Goal: Task Accomplishment & Management: Use online tool/utility

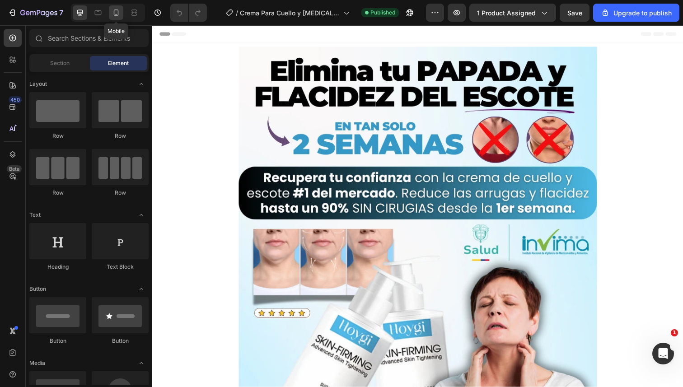
click at [115, 16] on icon at bounding box center [116, 12] width 9 height 9
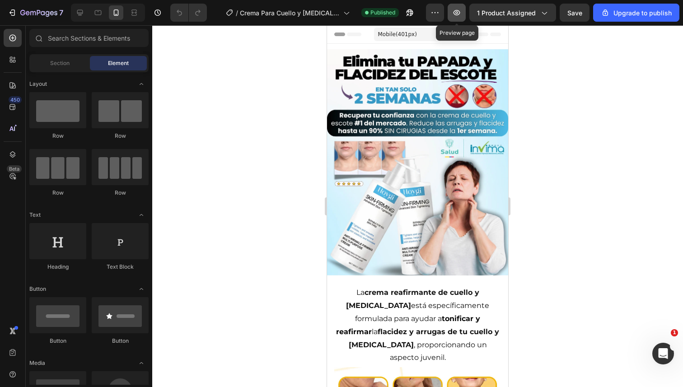
click at [454, 15] on icon "button" at bounding box center [456, 12] width 9 height 9
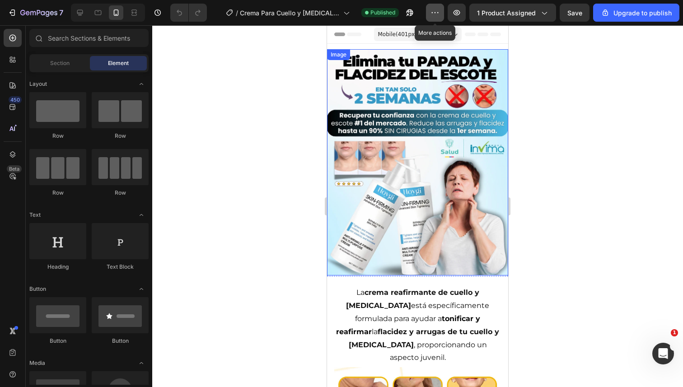
click at [434, 12] on icon "button" at bounding box center [434, 12] width 9 height 9
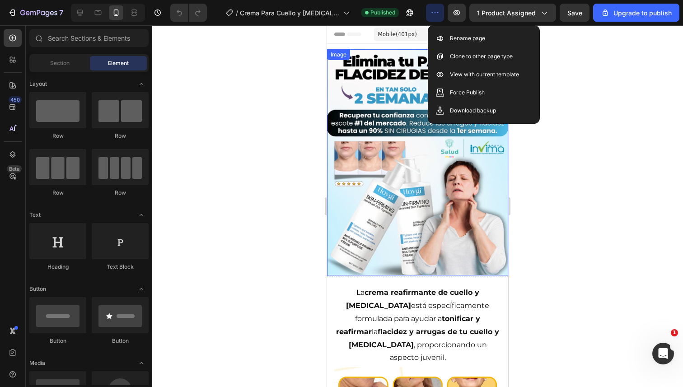
click at [434, 12] on icon "button" at bounding box center [434, 12] width 9 height 9
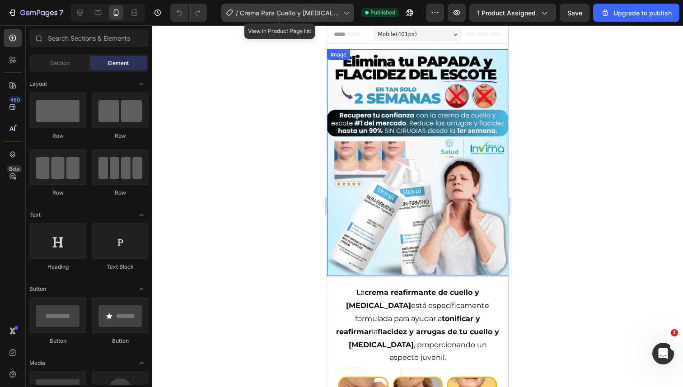
click at [317, 19] on div "/ Crema Para Cuello y [MEDICAL_DATA]" at bounding box center [287, 13] width 133 height 18
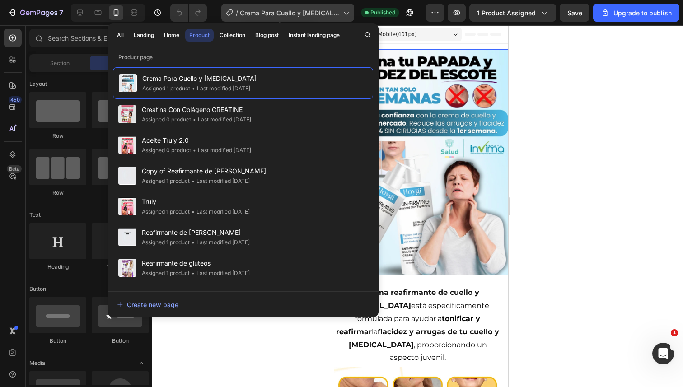
click at [317, 19] on div "/ Crema Para Cuello y [MEDICAL_DATA]" at bounding box center [287, 13] width 133 height 18
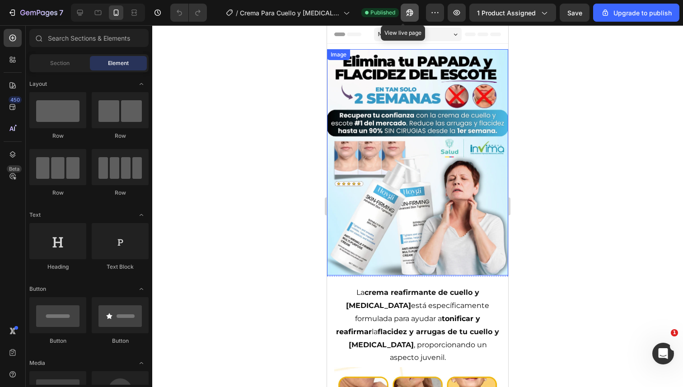
click at [406, 14] on icon "button" at bounding box center [407, 15] width 2 height 2
click at [547, 154] on div at bounding box center [417, 206] width 531 height 362
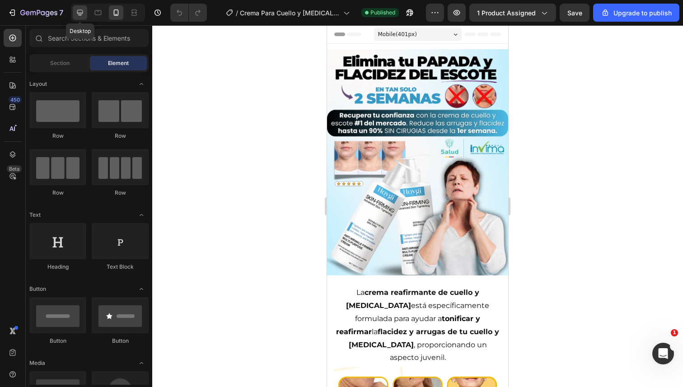
click at [83, 13] on icon at bounding box center [80, 13] width 6 height 6
